Goal: Information Seeking & Learning: Learn about a topic

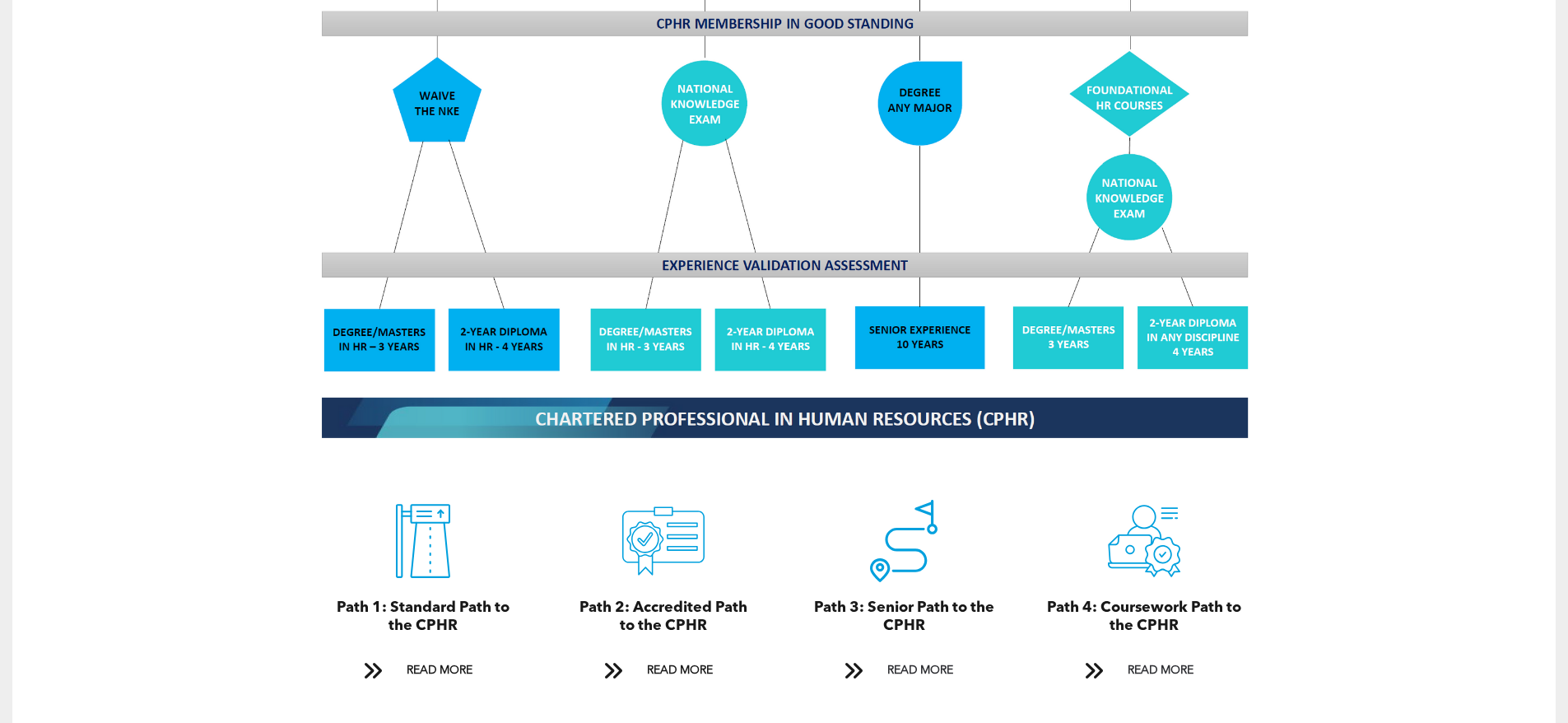
scroll to position [1563, 0]
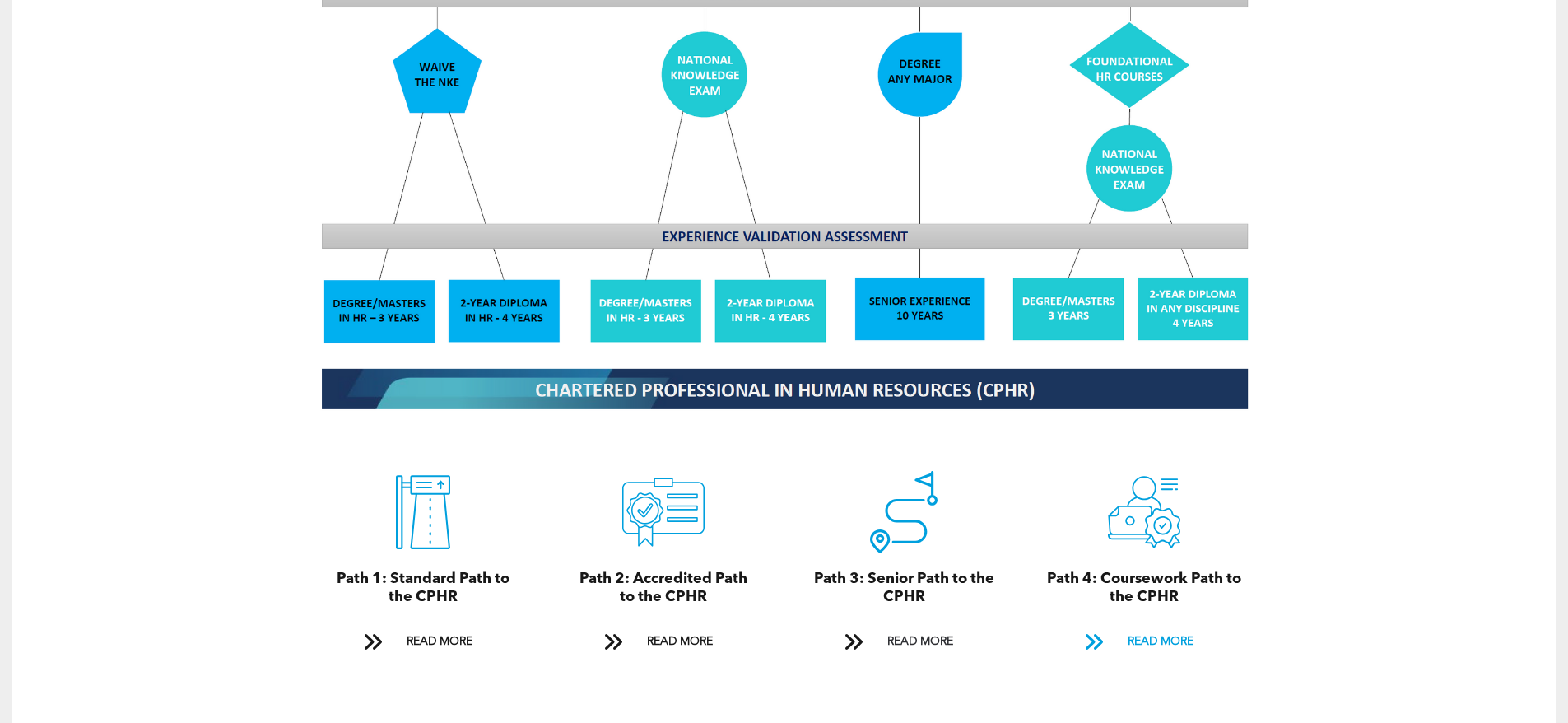
click at [1166, 627] on span "READ MORE" at bounding box center [1160, 642] width 78 height 31
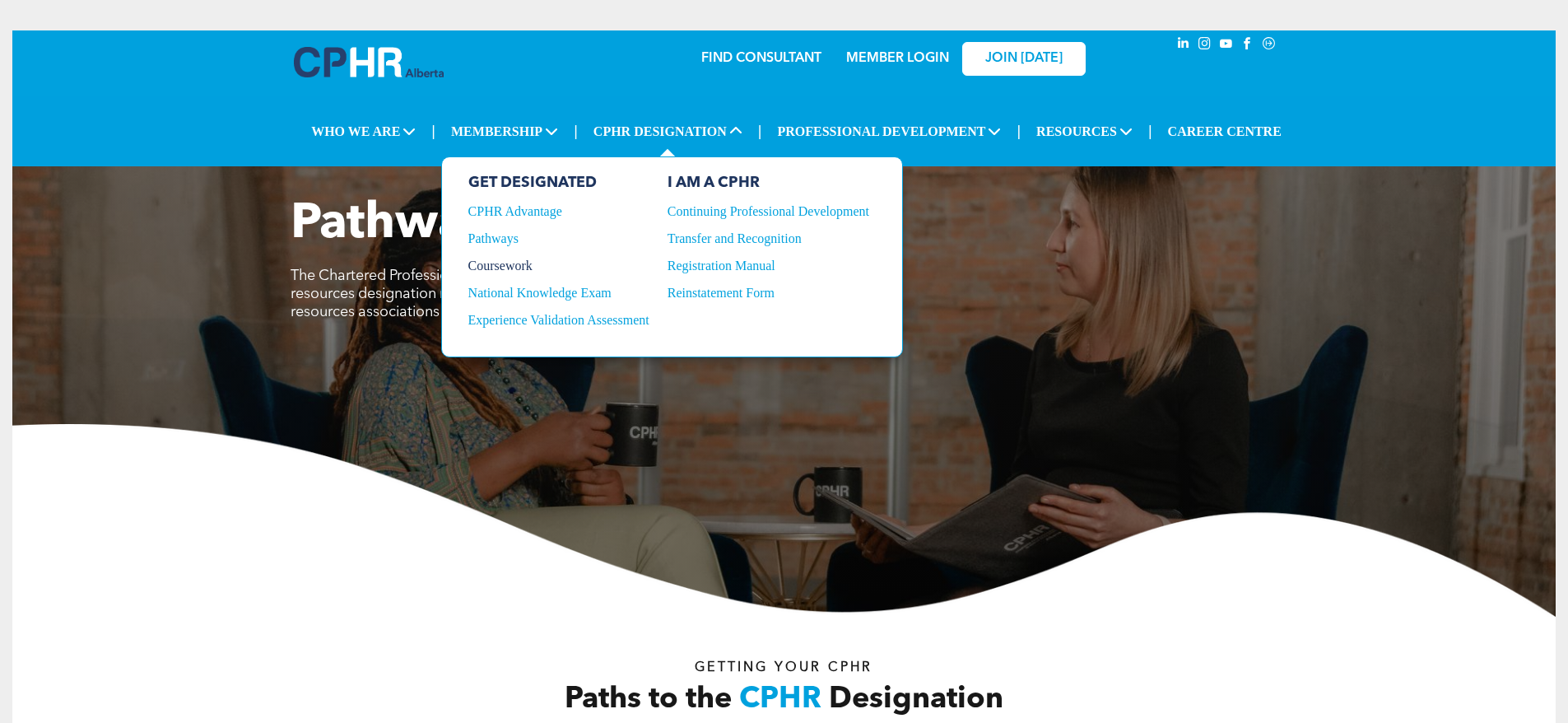
click at [488, 258] on div "Coursework" at bounding box center [550, 265] width 163 height 14
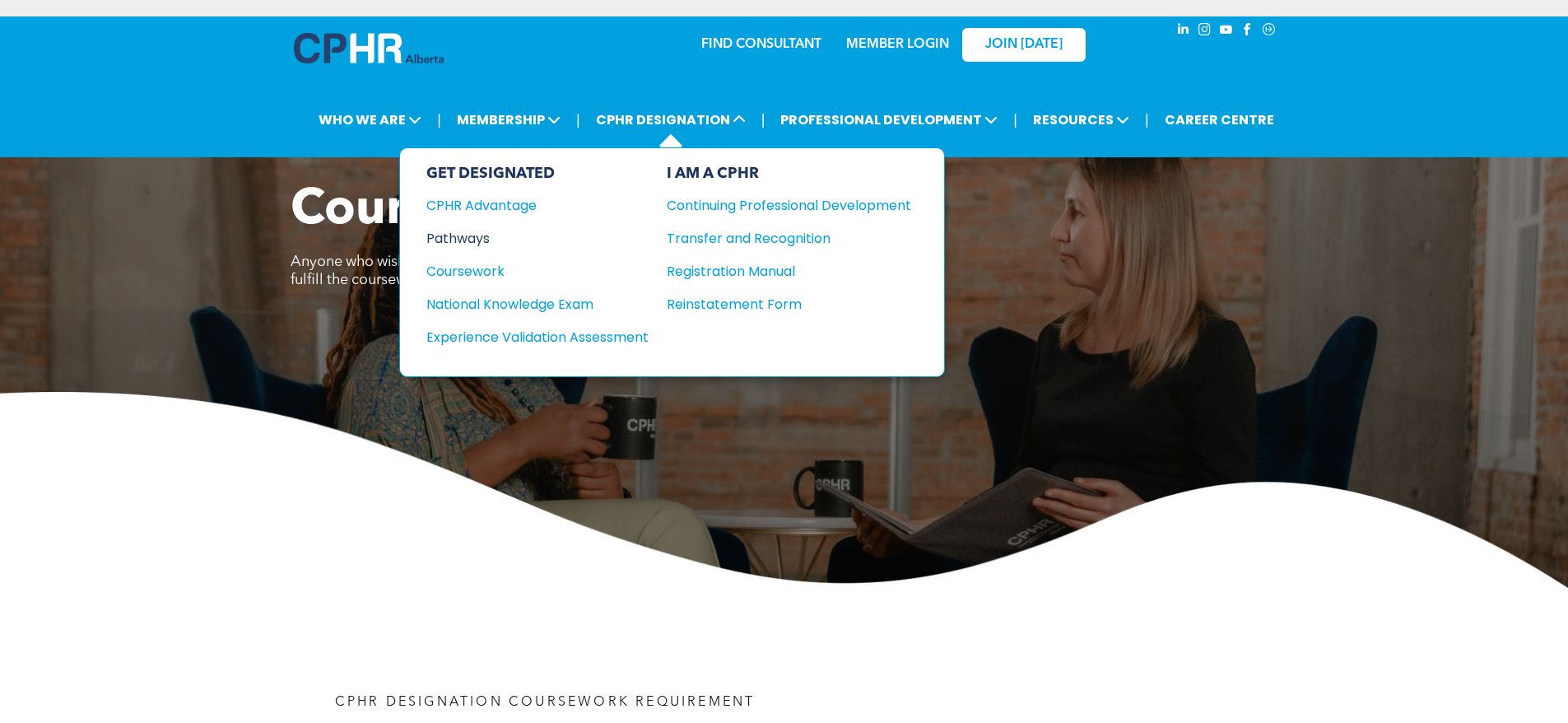
click at [477, 229] on div "Pathways" at bounding box center [526, 238] width 200 height 20
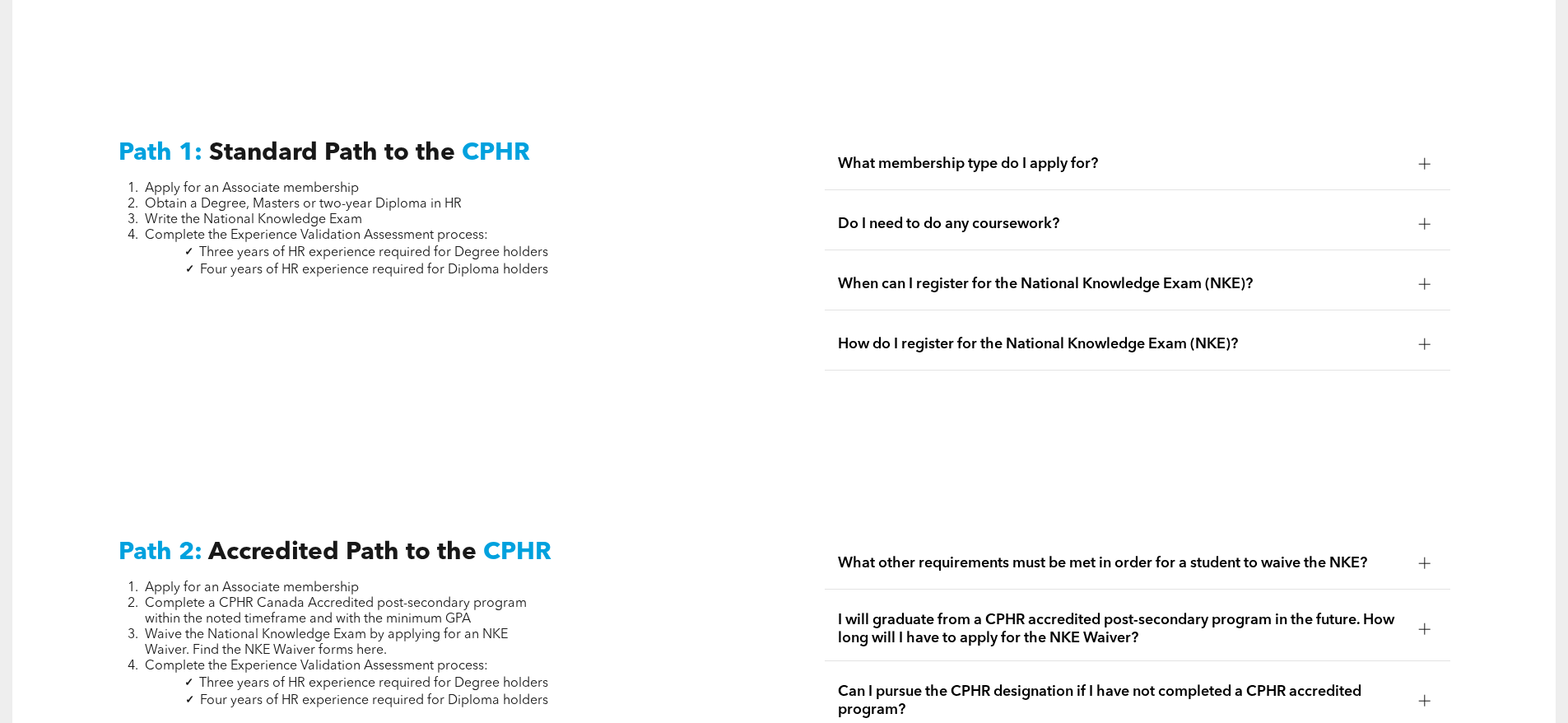
scroll to position [2388, 0]
